Goal: Obtain resource: Download file/media

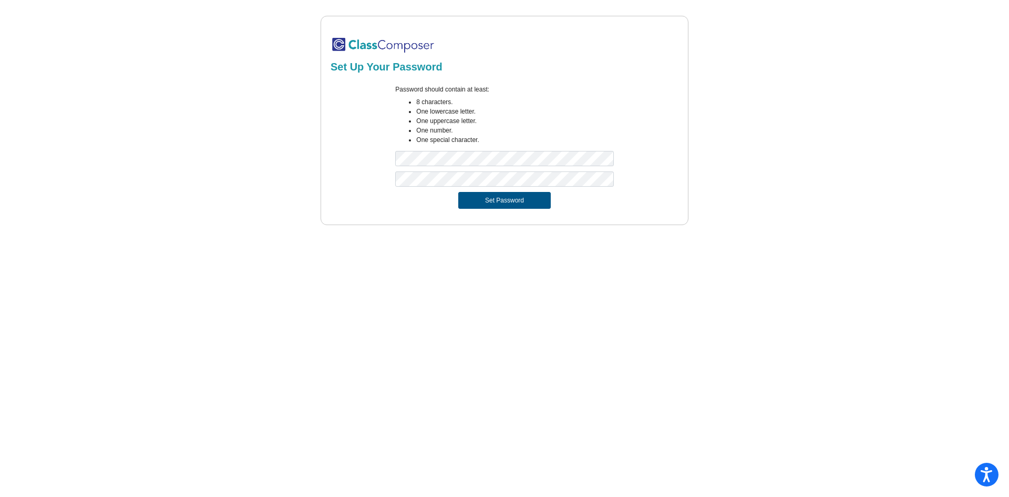
click at [474, 201] on button "Set Password" at bounding box center [504, 200] width 92 height 17
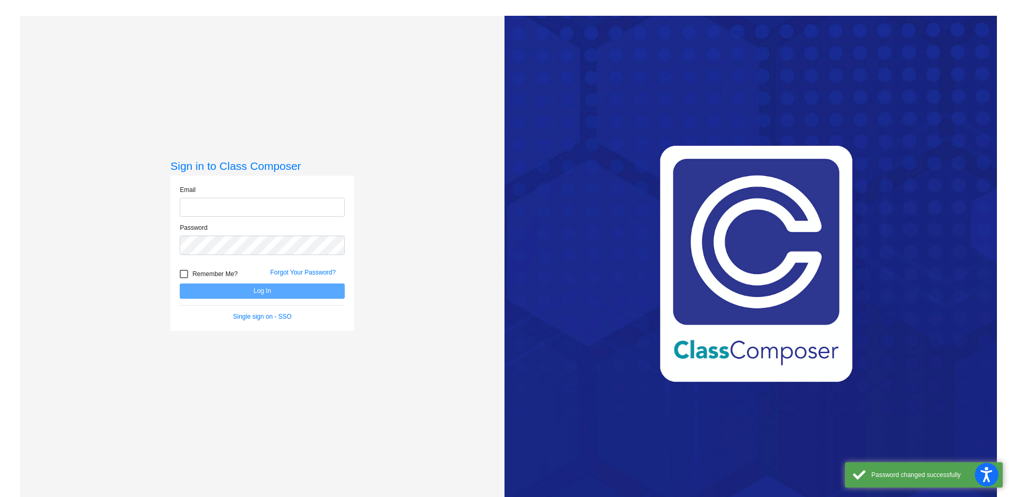
type input "[EMAIL_ADDRESS][DOMAIN_NAME]"
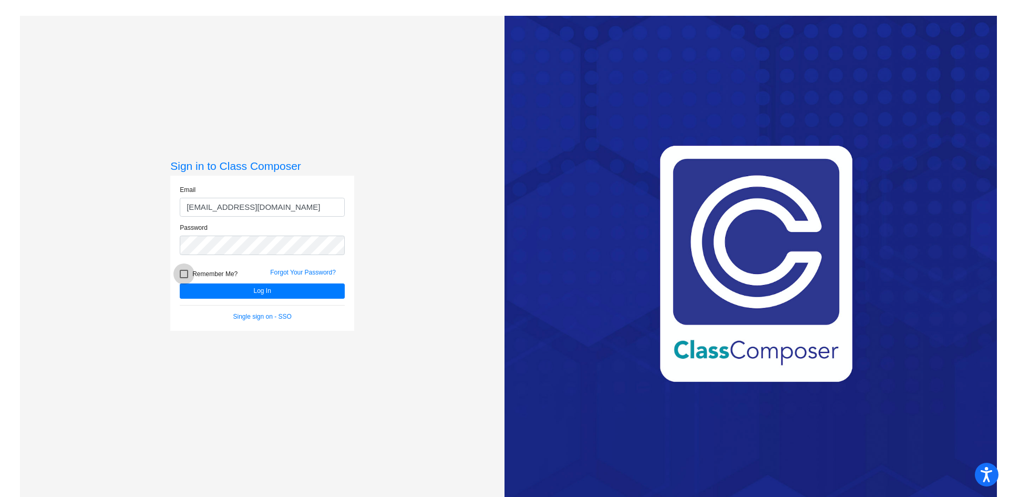
click at [182, 272] on div at bounding box center [184, 274] width 8 height 8
click at [183, 278] on input "Remember Me?" at bounding box center [183, 278] width 1 height 1
checkbox input "true"
click at [210, 296] on button "Log In" at bounding box center [262, 290] width 165 height 15
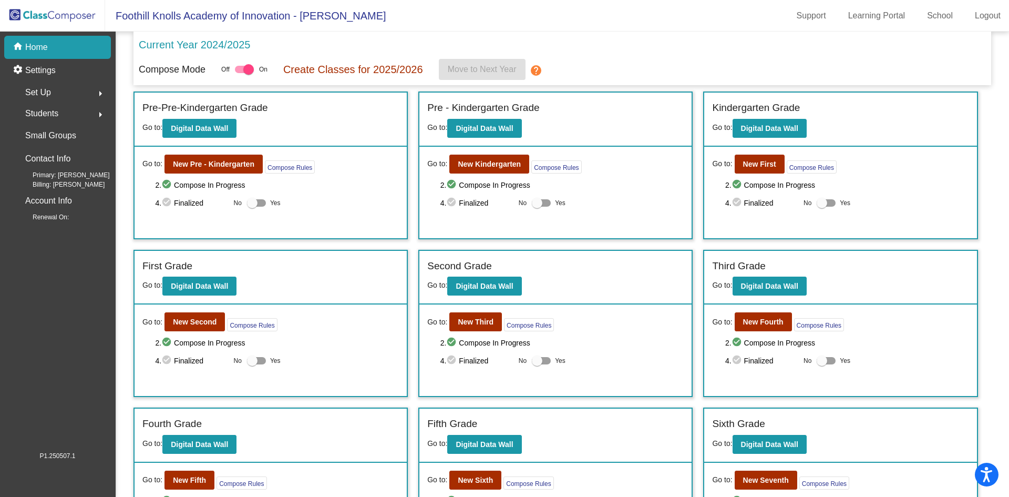
click at [94, 112] on mat-icon "arrow_right" at bounding box center [100, 114] width 13 height 13
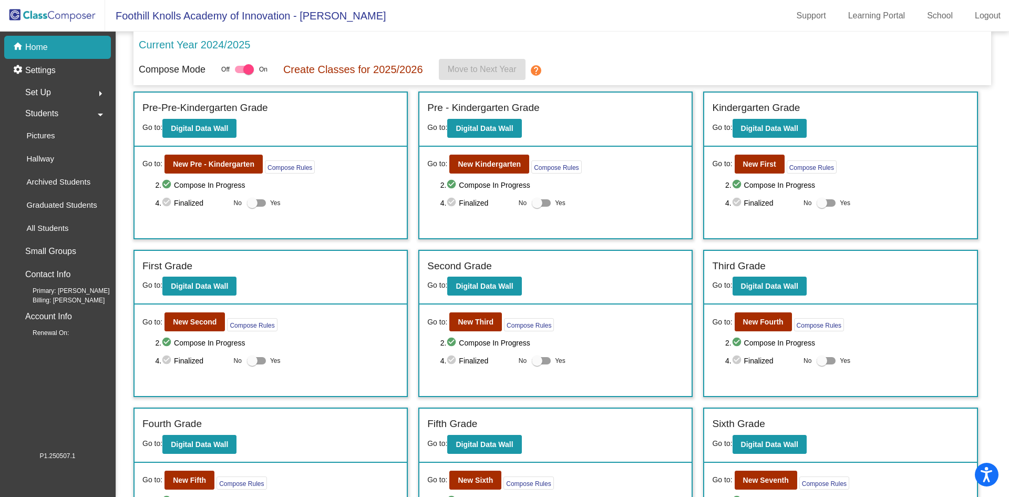
click at [99, 111] on mat-icon "arrow_drop_down" at bounding box center [100, 114] width 13 height 13
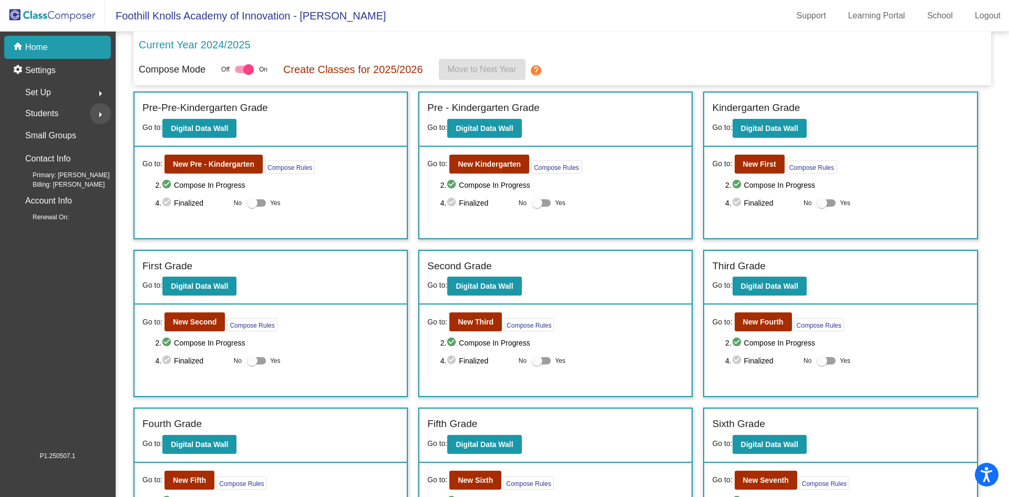
click at [99, 111] on mat-icon "arrow_right" at bounding box center [100, 114] width 13 height 13
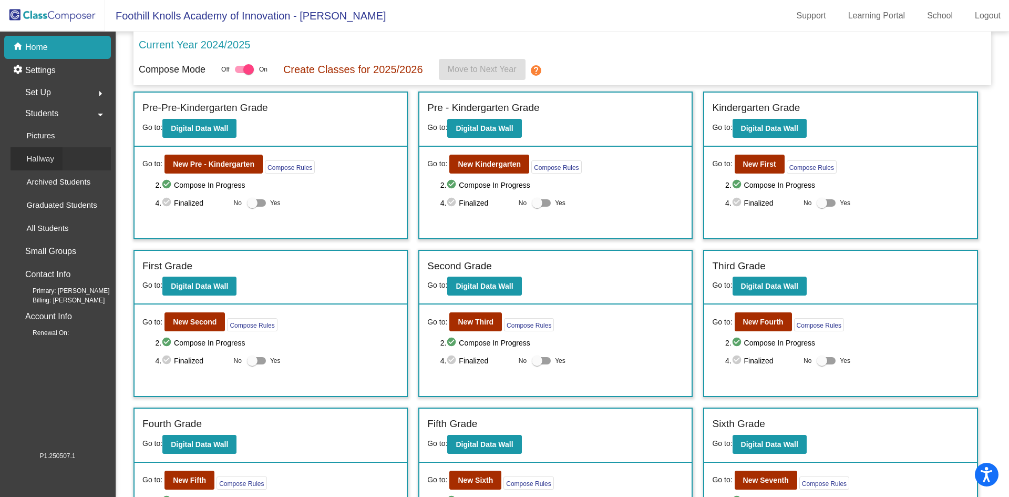
click at [69, 158] on link "Hallway" at bounding box center [61, 158] width 100 height 23
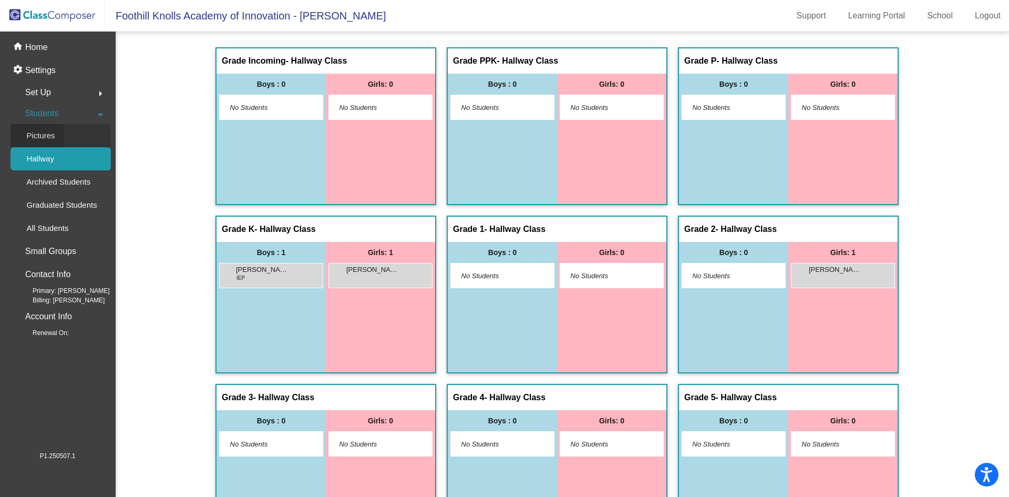
click at [65, 135] on link "Pictures" at bounding box center [61, 135] width 100 height 23
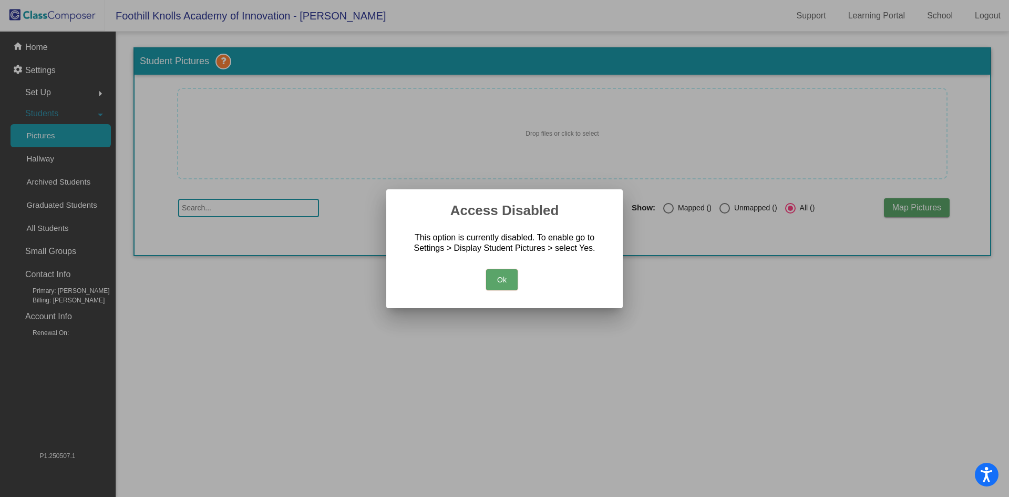
click at [80, 232] on div at bounding box center [504, 248] width 1009 height 497
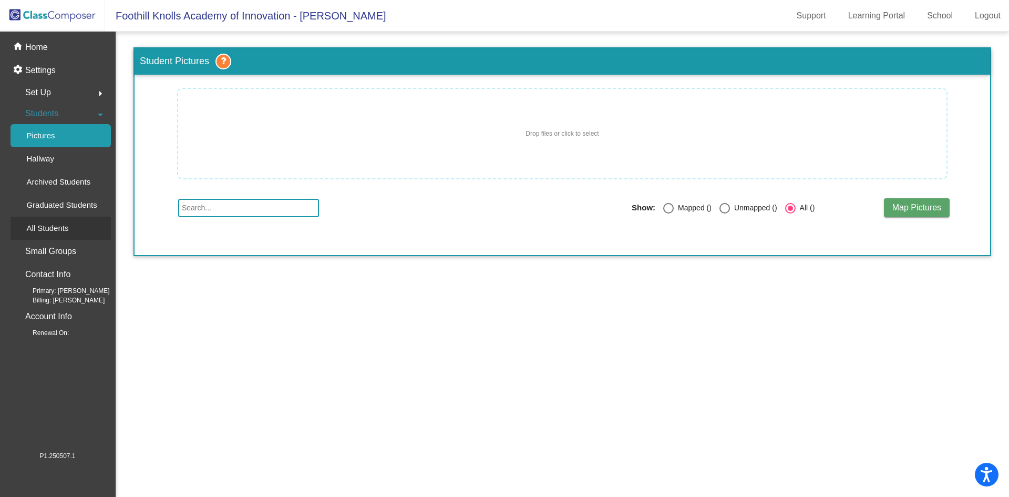
click at [67, 228] on p "All Students" at bounding box center [47, 228] width 42 height 13
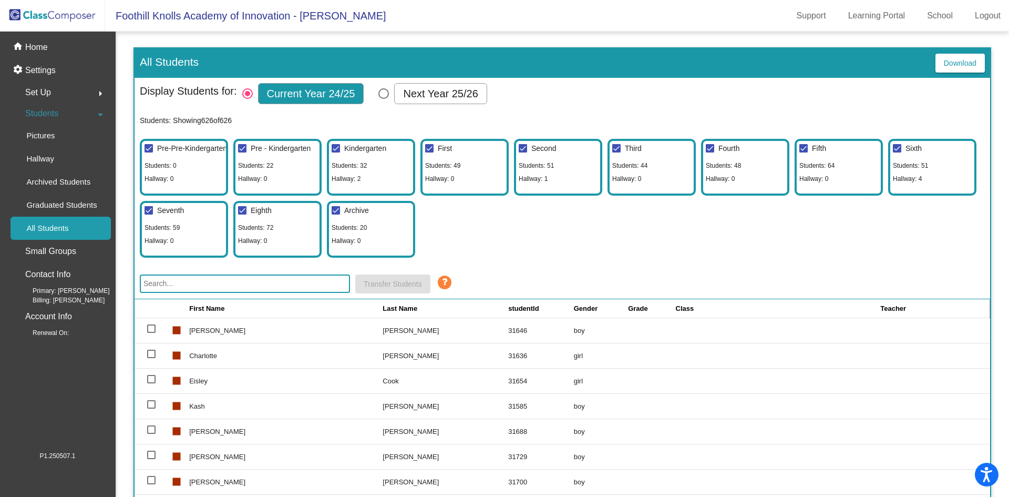
click at [385, 94] on div "Select Columns" at bounding box center [383, 93] width 11 height 11
click at [384, 99] on input "Next Year 25/26" at bounding box center [383, 99] width 1 height 1
radio input "true"
